Goal: Navigation & Orientation: Find specific page/section

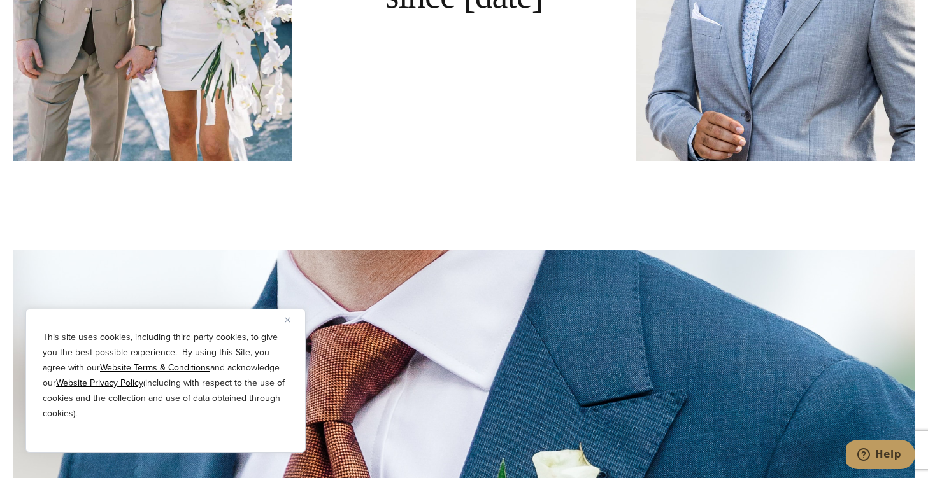
scroll to position [3436, 0]
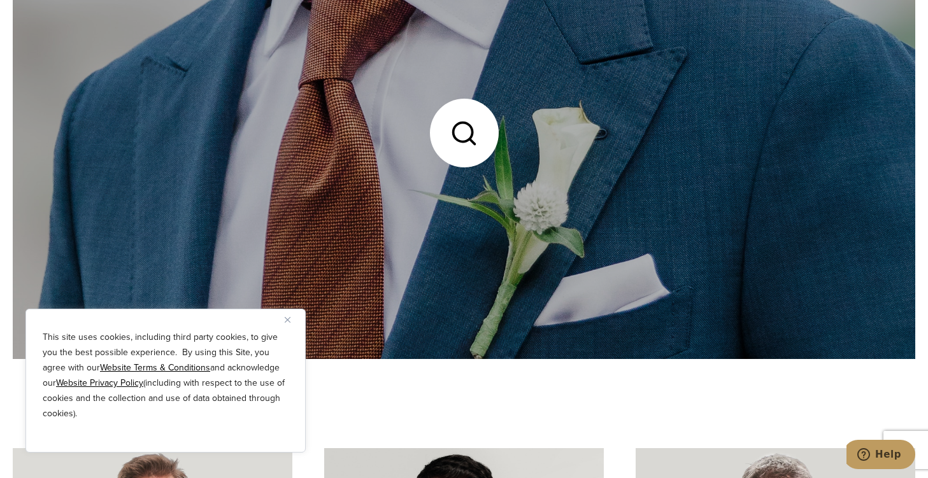
click at [472, 152] on link at bounding box center [464, 134] width 902 height 452
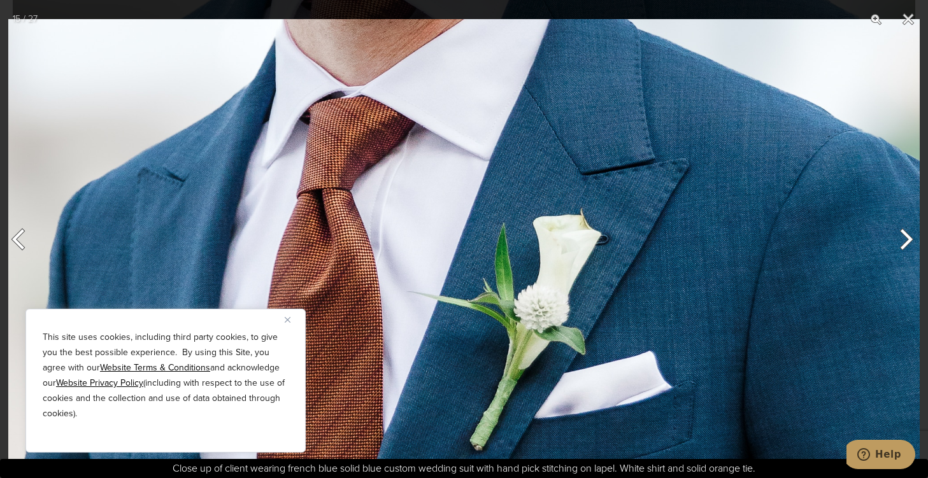
click at [913, 241] on button "Next" at bounding box center [904, 240] width 48 height 64
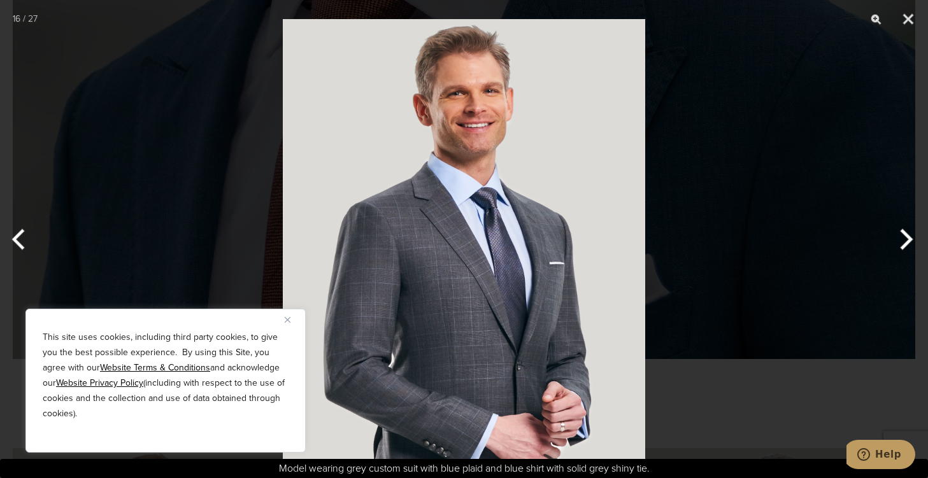
click at [913, 241] on button "Next" at bounding box center [904, 240] width 48 height 64
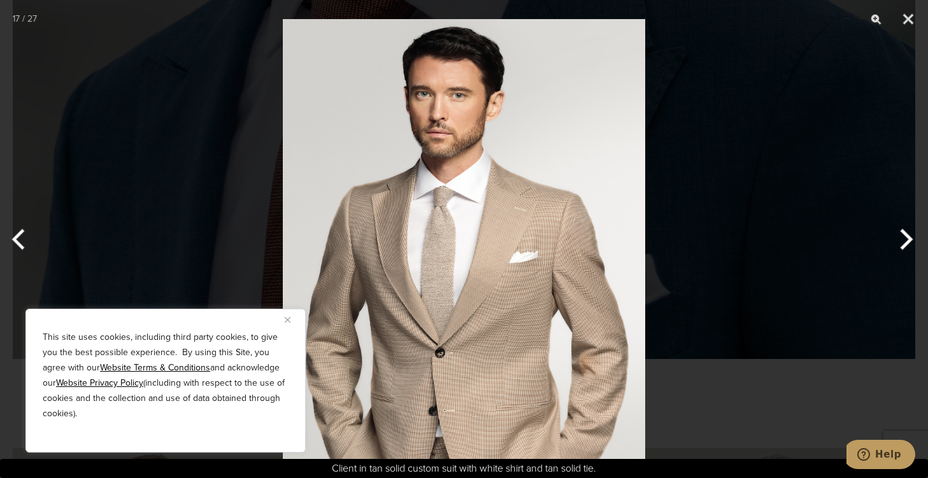
click at [913, 241] on button "Next" at bounding box center [904, 240] width 48 height 64
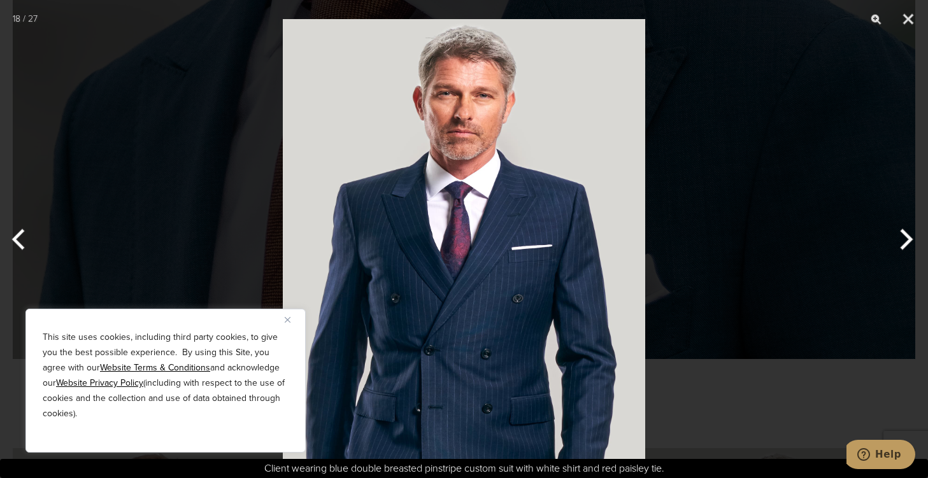
click at [913, 241] on button "Next" at bounding box center [904, 240] width 48 height 64
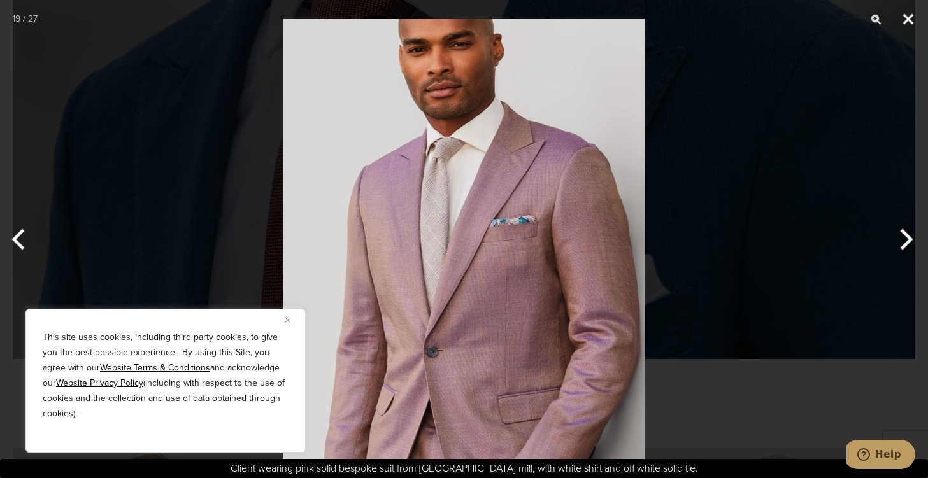
click at [912, 10] on button "Close" at bounding box center [908, 19] width 32 height 38
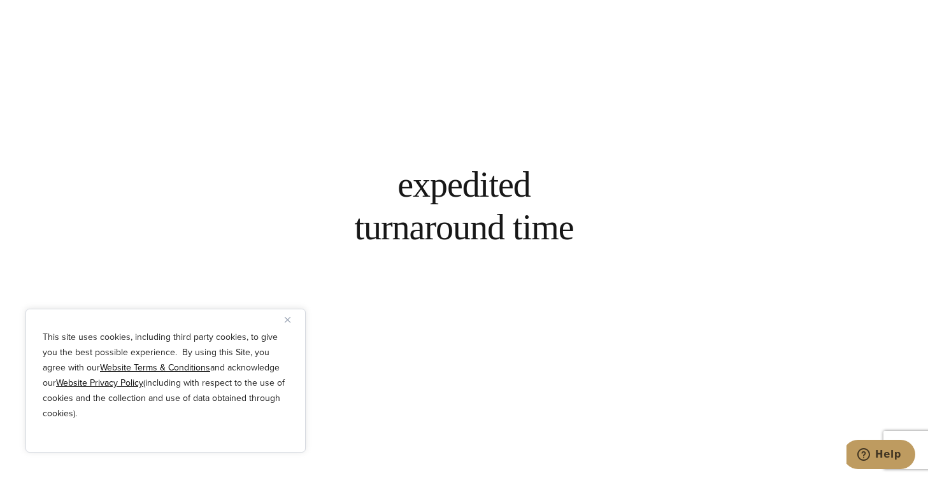
scroll to position [3894, 0]
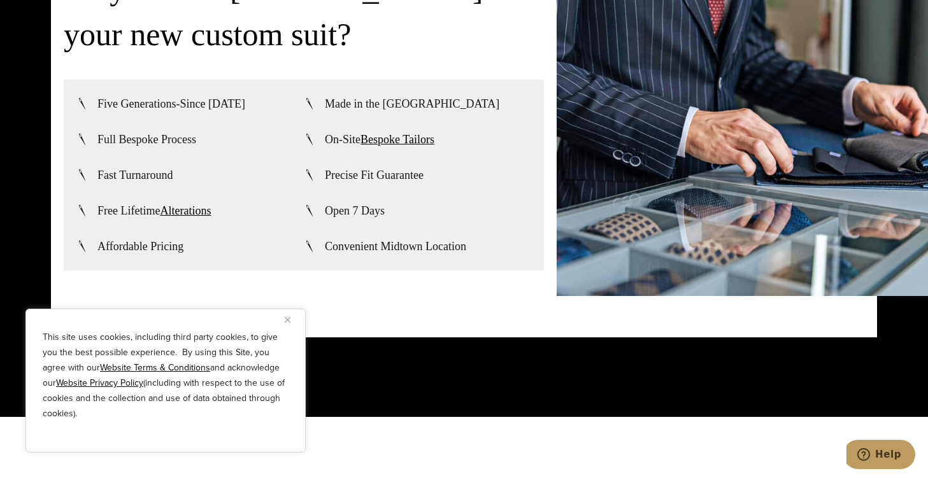
scroll to position [2687, 0]
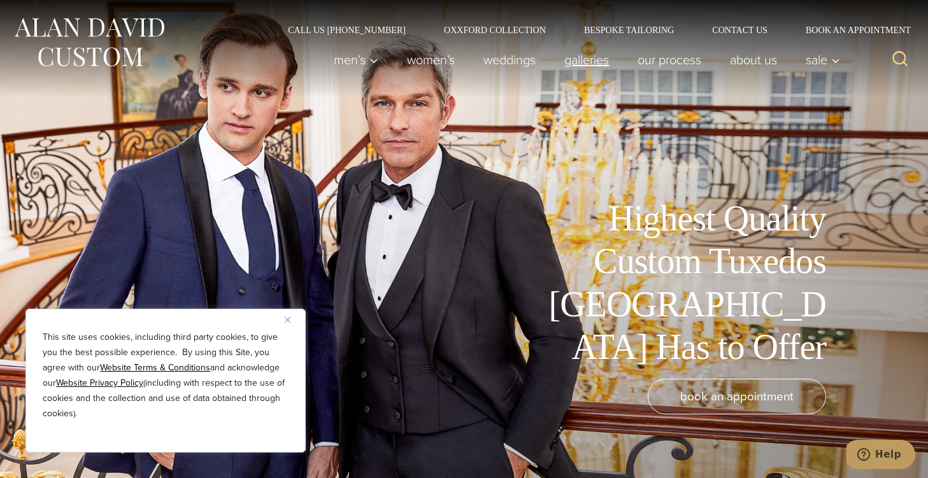
click at [578, 58] on link "Galleries" at bounding box center [586, 59] width 73 height 25
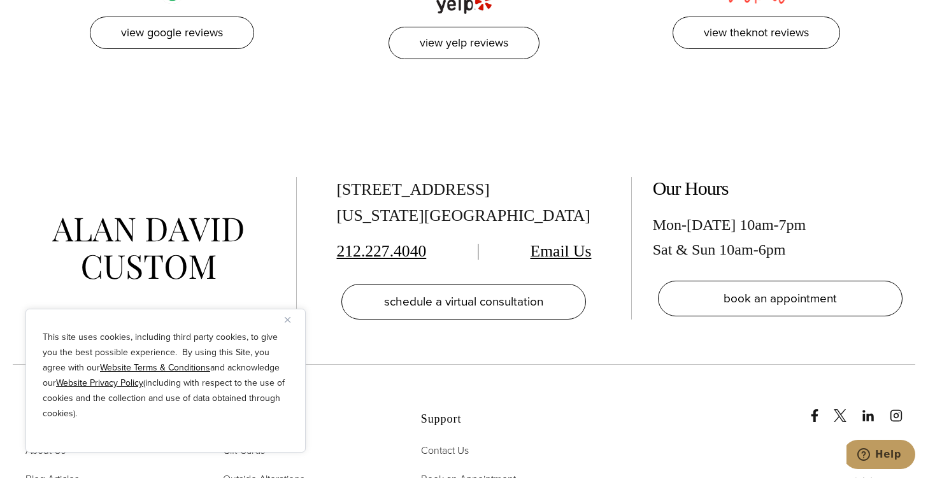
scroll to position [2891, 0]
